Goal: Transaction & Acquisition: Purchase product/service

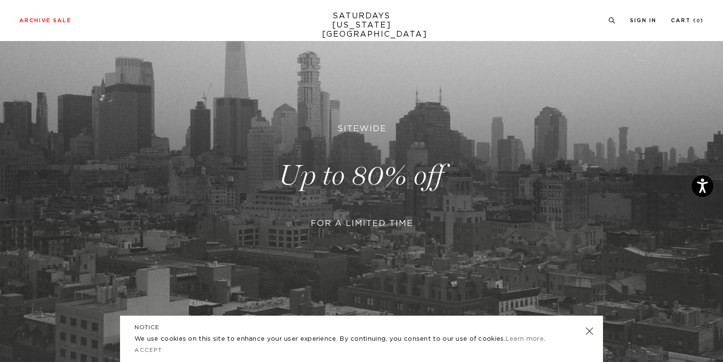
scroll to position [280, 0]
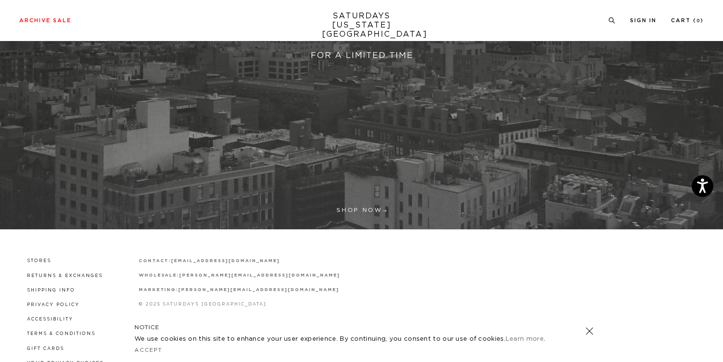
click at [373, 221] on link at bounding box center [361, 7] width 723 height 442
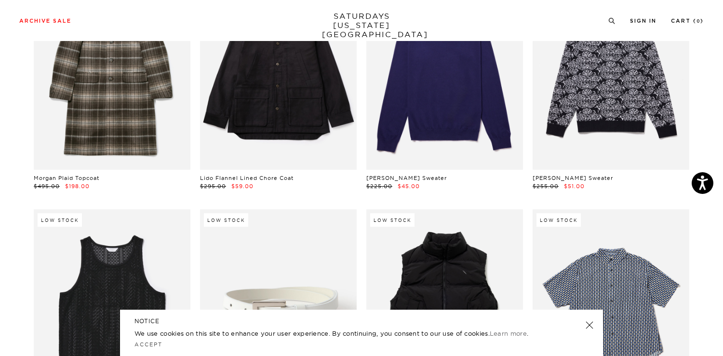
scroll to position [138, 0]
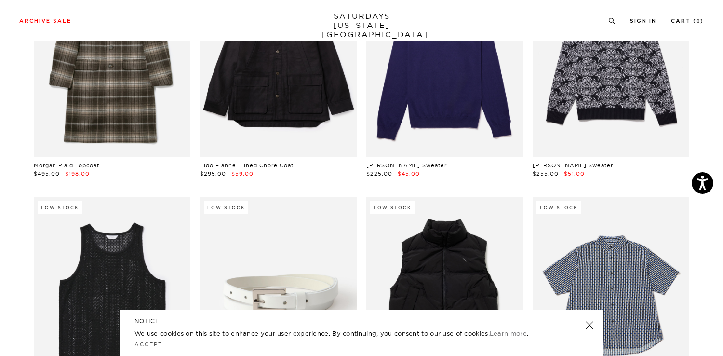
click at [586, 326] on link at bounding box center [589, 324] width 13 height 13
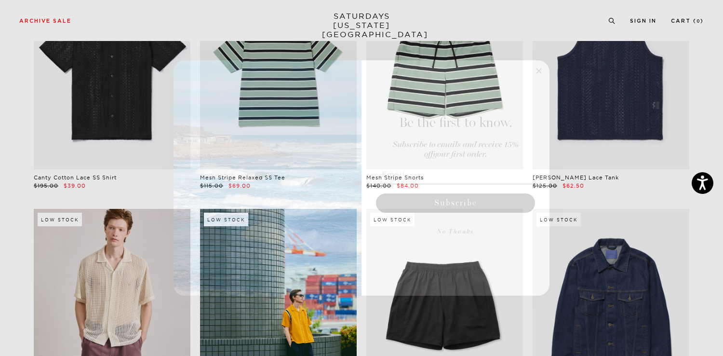
scroll to position [818, 0]
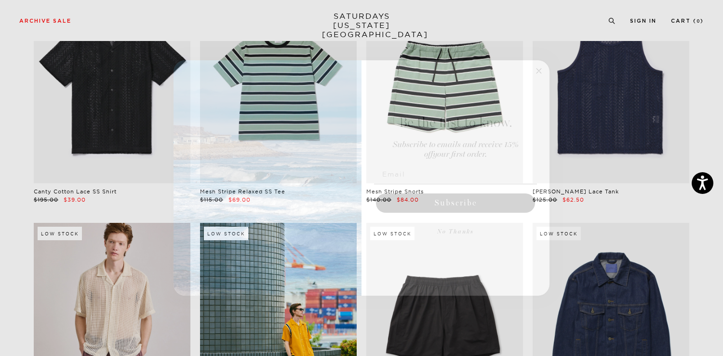
click at [541, 71] on circle "Close dialog" at bounding box center [539, 71] width 11 height 11
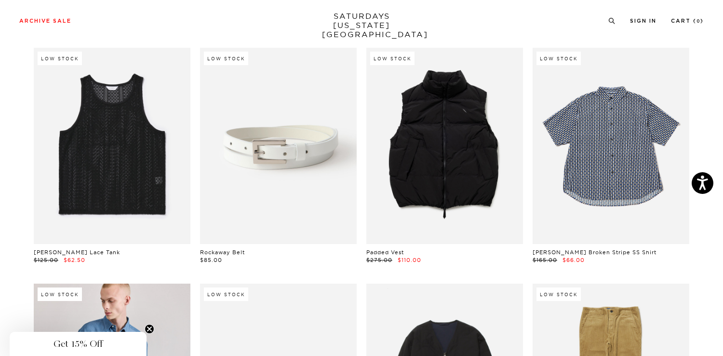
scroll to position [0, 0]
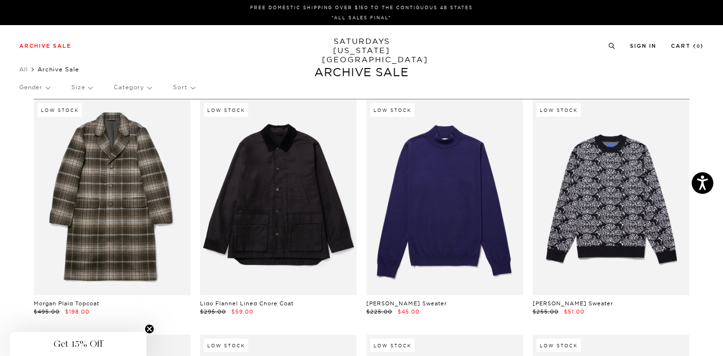
click at [133, 88] on p "Category" at bounding box center [133, 87] width 38 height 22
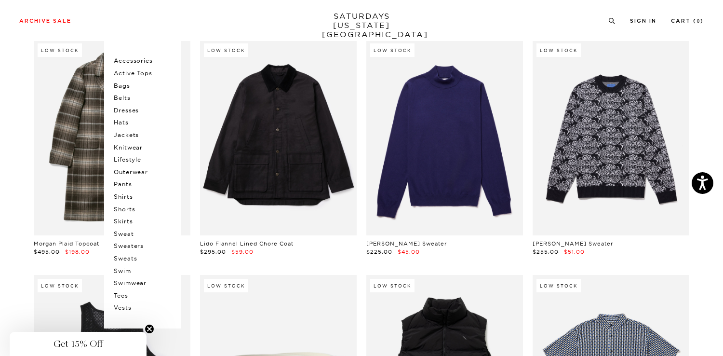
scroll to position [61, 0]
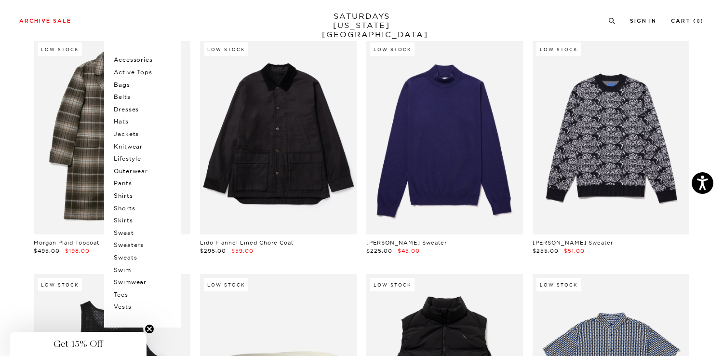
click at [133, 280] on p "Swimwear" at bounding box center [143, 282] width 58 height 13
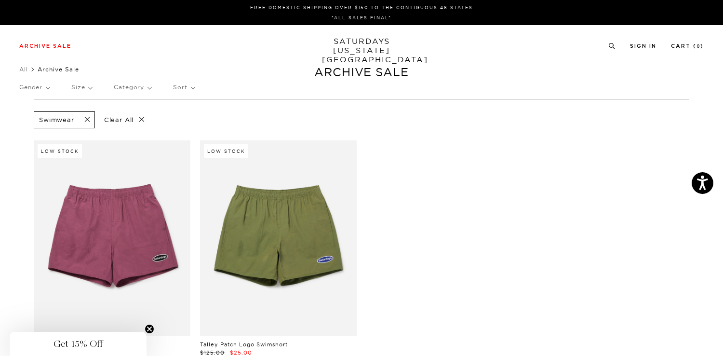
click at [84, 121] on span at bounding box center [84, 119] width 20 height 9
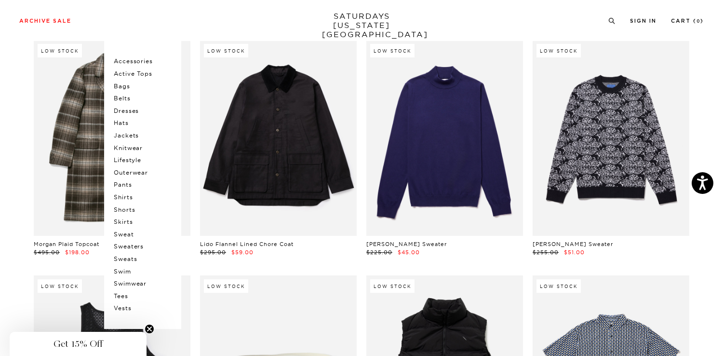
scroll to position [60, 0]
click at [128, 271] on p "Swim" at bounding box center [143, 271] width 58 height 13
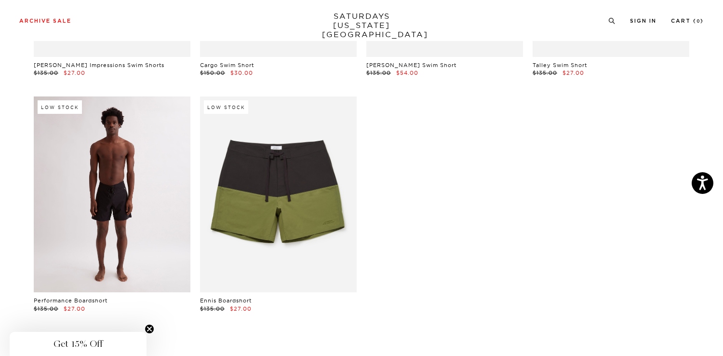
scroll to position [746, 0]
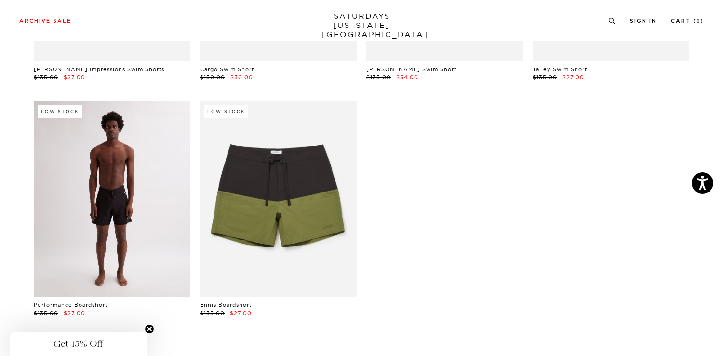
click at [143, 234] on link at bounding box center [112, 199] width 157 height 196
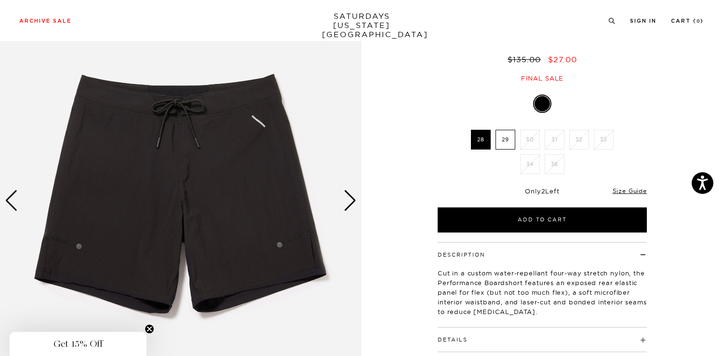
scroll to position [104, 0]
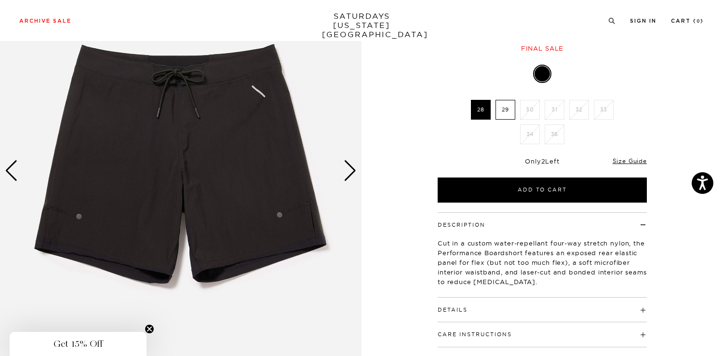
click at [357, 169] on img at bounding box center [181, 171] width 362 height 452
click at [352, 172] on div "Next slide" at bounding box center [350, 170] width 13 height 21
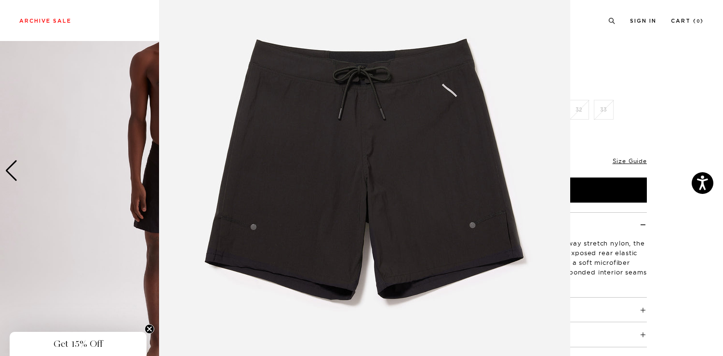
scroll to position [0, 0]
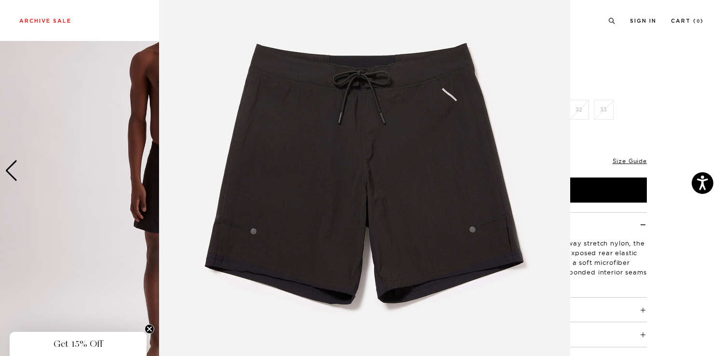
click at [126, 198] on figure at bounding box center [361, 178] width 723 height 356
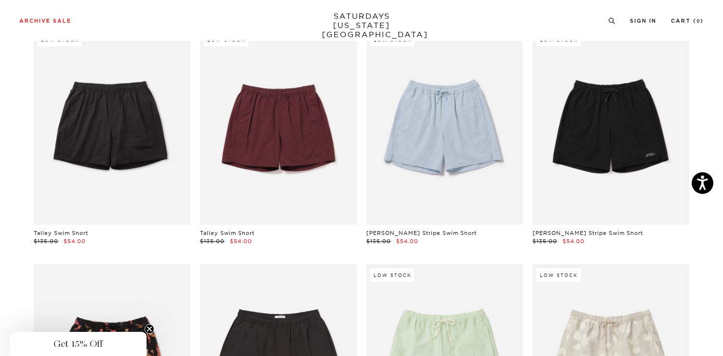
scroll to position [210, 0]
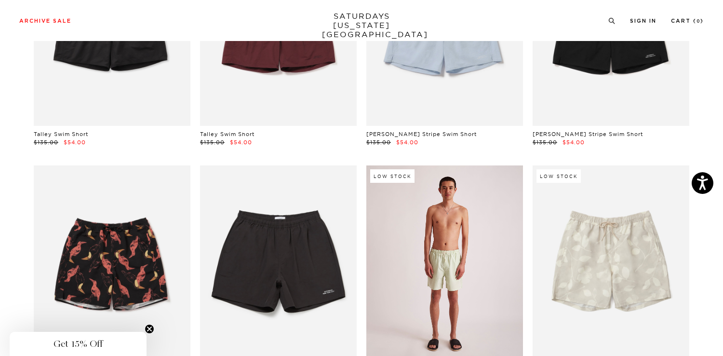
click at [425, 270] on link at bounding box center [444, 263] width 157 height 196
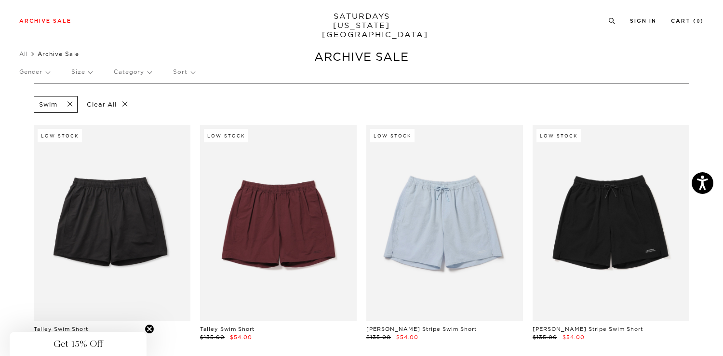
scroll to position [0, 0]
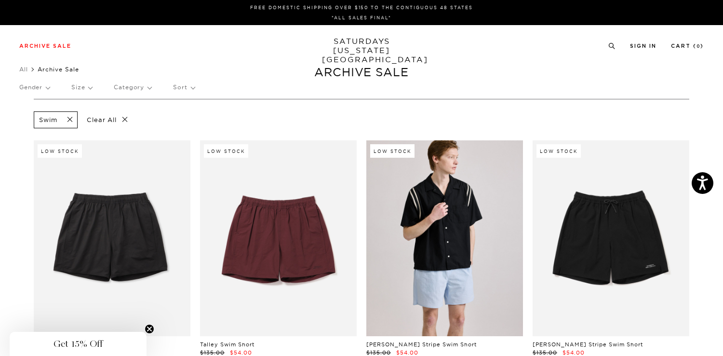
click at [411, 239] on link at bounding box center [444, 238] width 157 height 196
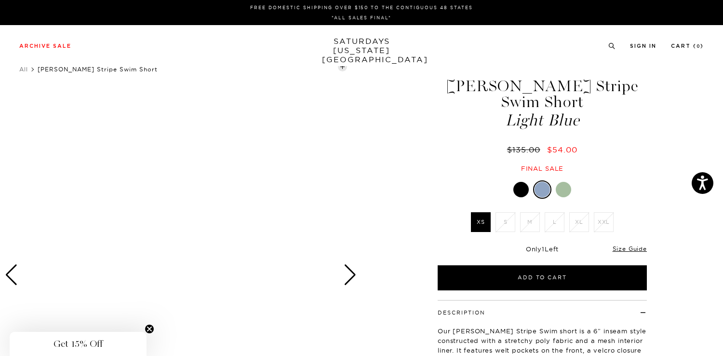
click at [521, 182] on div at bounding box center [520, 189] width 15 height 15
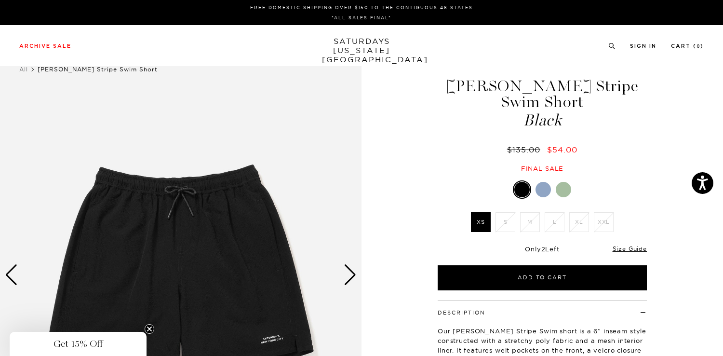
click at [353, 271] on div "Next slide" at bounding box center [350, 274] width 13 height 21
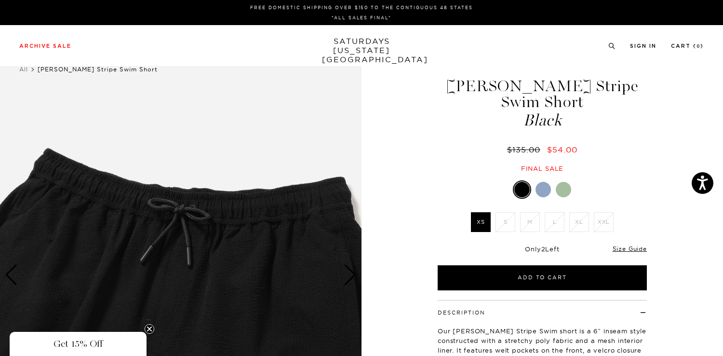
click at [353, 271] on div "Next slide" at bounding box center [350, 274] width 13 height 21
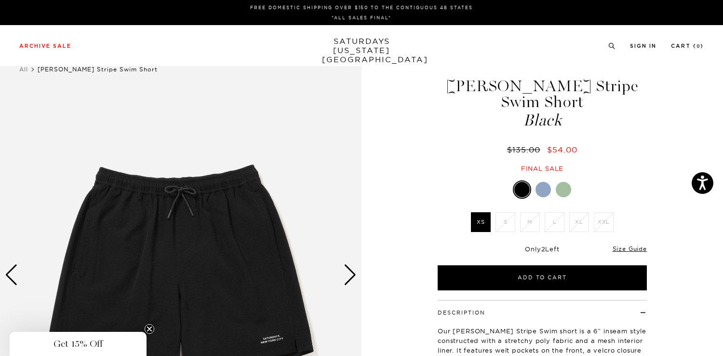
click at [353, 271] on div "Next slide" at bounding box center [350, 274] width 13 height 21
